Goal: Browse casually

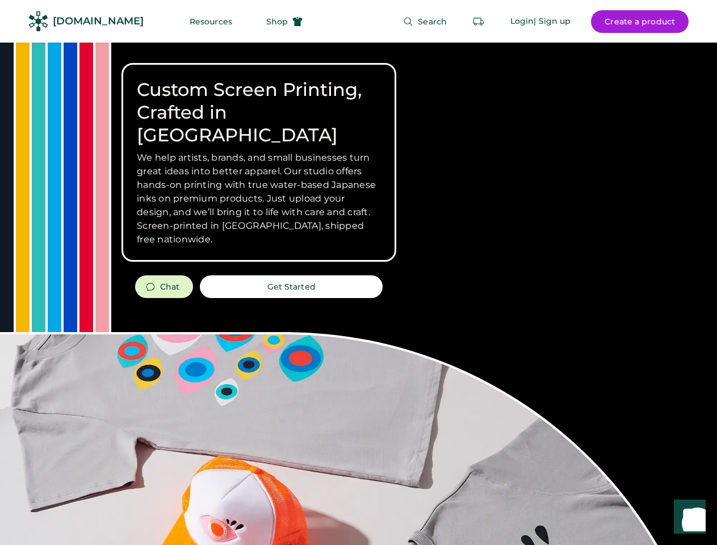
click at [358, 273] on div "Custom Screen Printing, Crafted in [GEOGRAPHIC_DATA] We help artists, brands, a…" at bounding box center [358, 403] width 717 height 721
click at [358, 294] on div "Custom Screen Printing, Crafted in [GEOGRAPHIC_DATA] We help artists, brands, a…" at bounding box center [358, 403] width 717 height 721
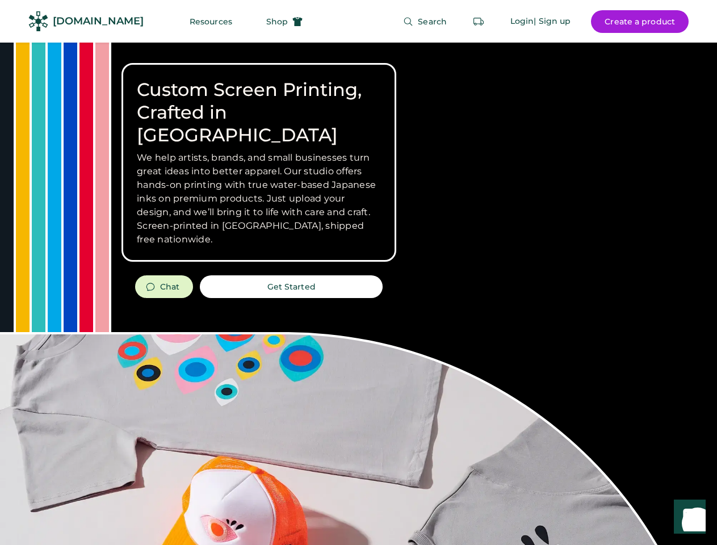
click at [358, 294] on div "Custom Screen Printing, Crafted in [GEOGRAPHIC_DATA] We help artists, brands, a…" at bounding box center [358, 403] width 717 height 721
click at [259, 162] on h3 "We help artists, brands, and small businesses turn great ideas into better appa…" at bounding box center [259, 198] width 244 height 95
click at [259, 151] on h3 "We help artists, brands, and small businesses turn great ideas into better appa…" at bounding box center [259, 198] width 244 height 95
click at [259, 101] on h1 "Custom Screen Printing, Crafted in [GEOGRAPHIC_DATA]" at bounding box center [259, 112] width 244 height 68
